Goal: Find specific page/section: Find specific page/section

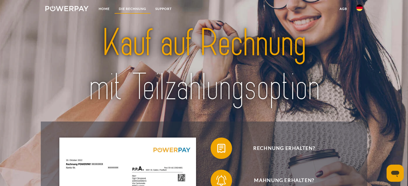
click at [130, 8] on link "DIE RECHNUNG" at bounding box center [132, 9] width 36 height 10
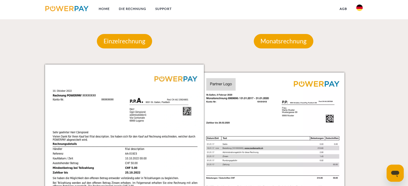
scroll to position [458, 0]
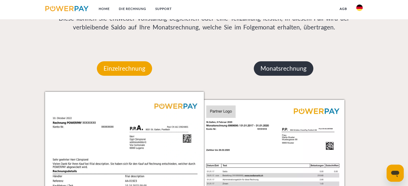
click at [286, 68] on p "Monatsrechnung" at bounding box center [284, 68] width 60 height 14
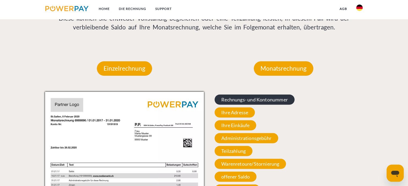
click at [271, 101] on span "Rechnungs- und Kontonummer" at bounding box center [255, 100] width 80 height 10
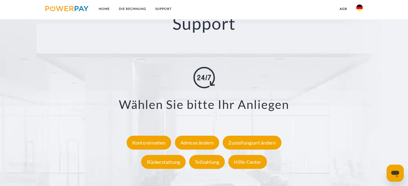
scroll to position [967, 0]
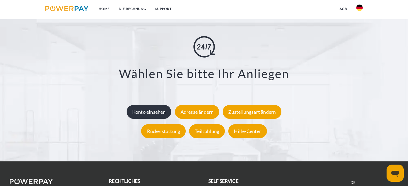
click at [168, 116] on div "Konto einsehen" at bounding box center [149, 112] width 45 height 14
